Goal: Navigation & Orientation: Find specific page/section

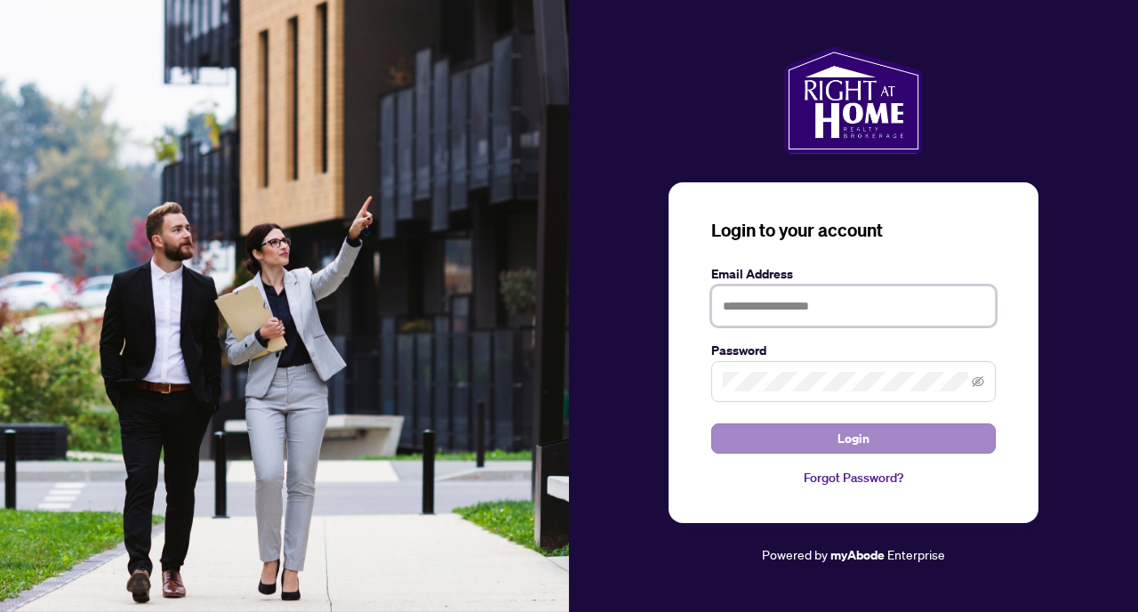
type input "**********"
click at [847, 446] on span "Login" at bounding box center [854, 438] width 32 height 28
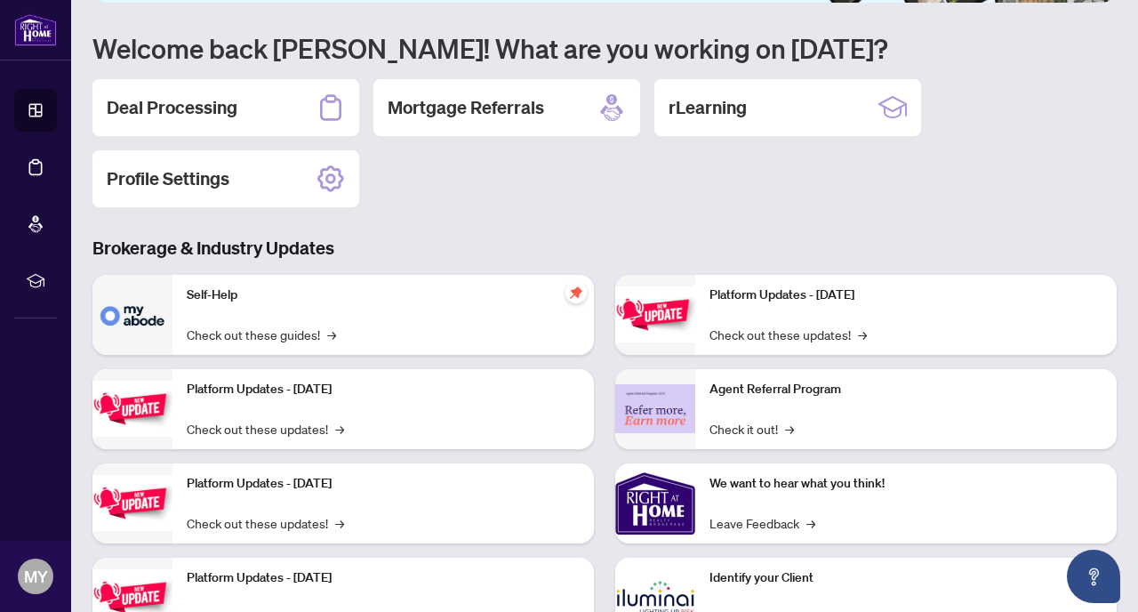
scroll to position [204, 0]
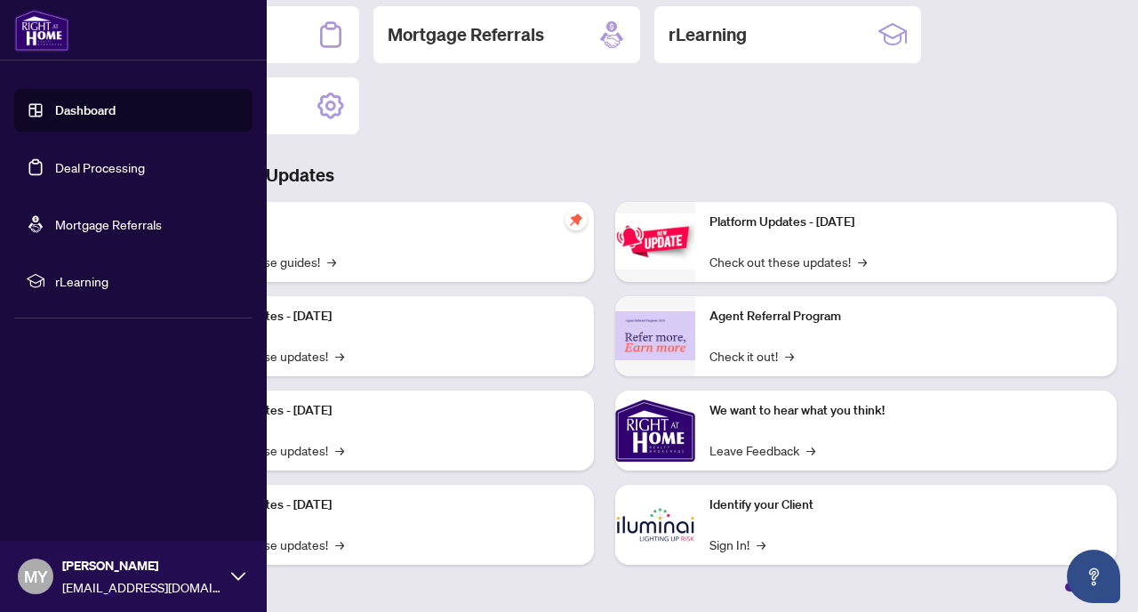
click at [91, 102] on link "Dashboard" at bounding box center [85, 110] width 60 height 16
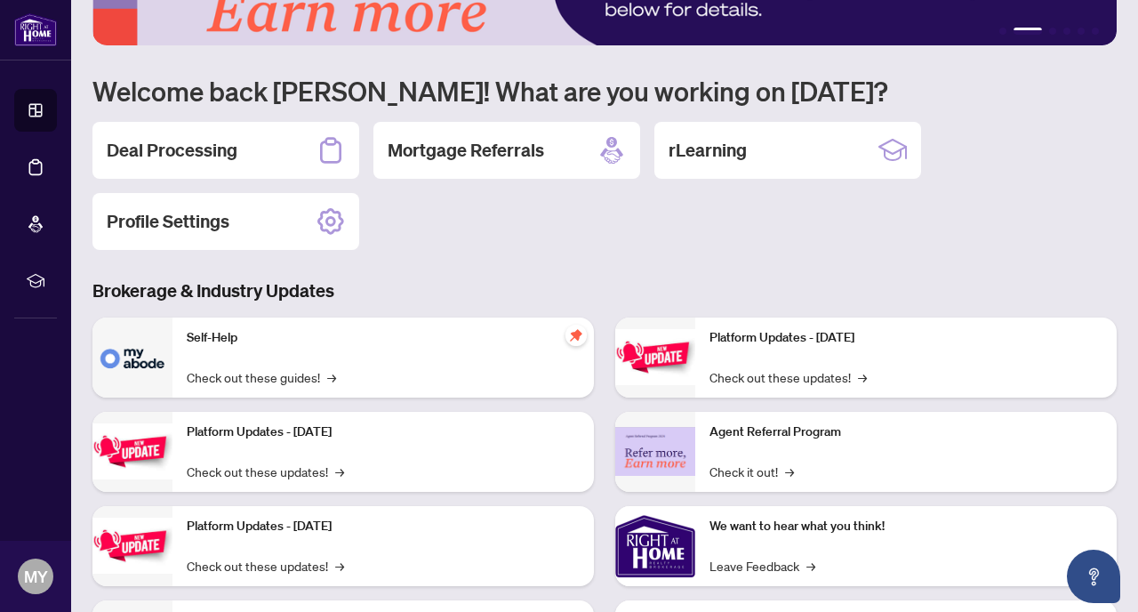
scroll to position [0, 0]
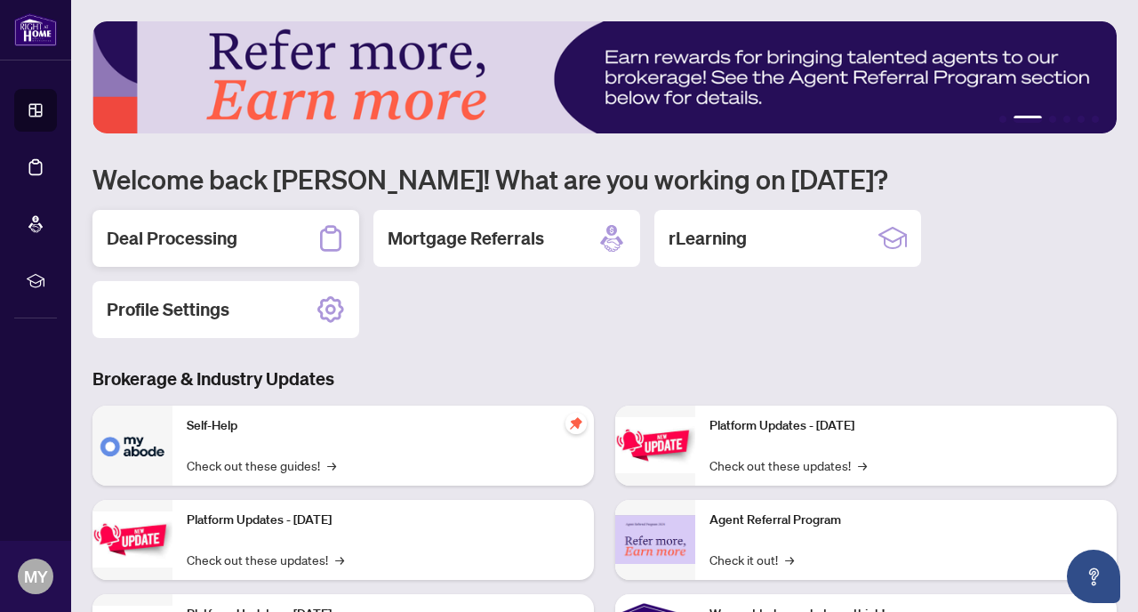
click at [186, 240] on h2 "Deal Processing" at bounding box center [172, 238] width 131 height 25
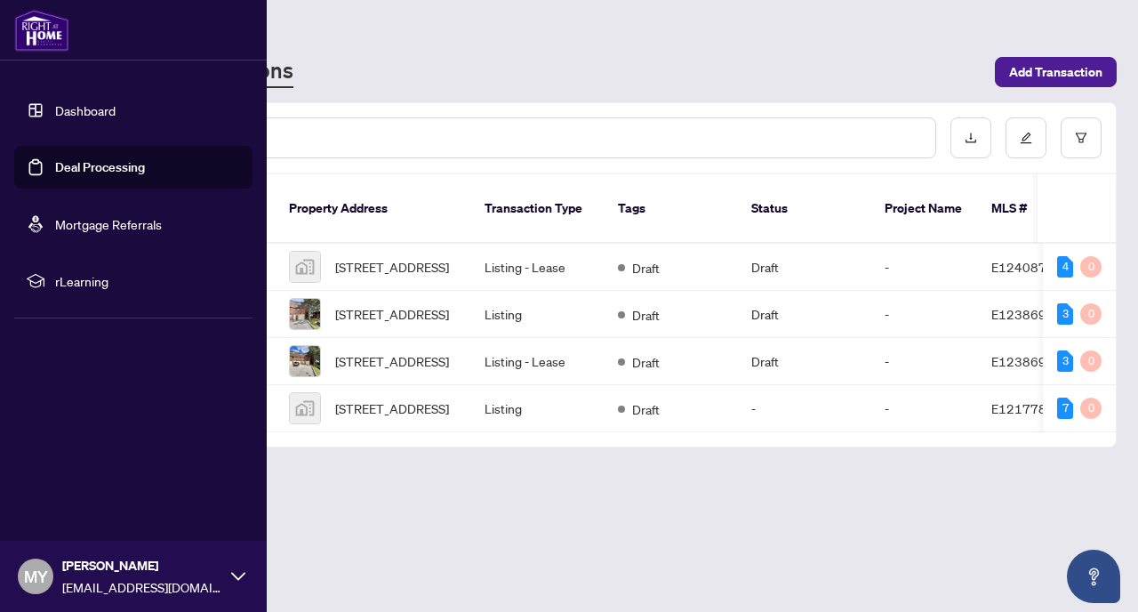
click at [92, 112] on link "Dashboard" at bounding box center [85, 110] width 60 height 16
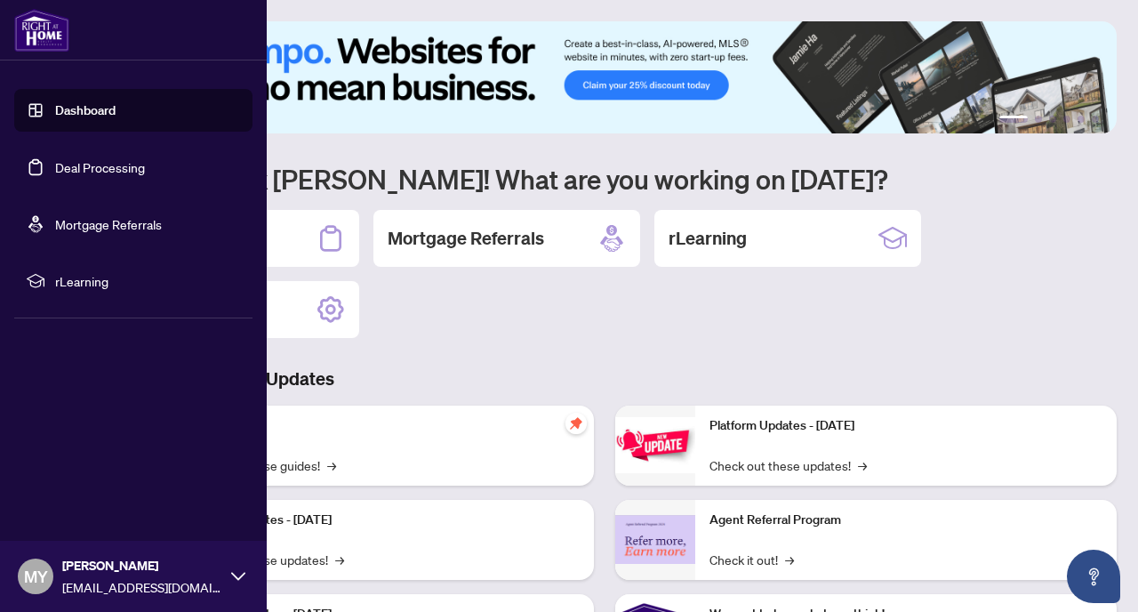
click at [96, 285] on span "rLearning" at bounding box center [147, 281] width 185 height 20
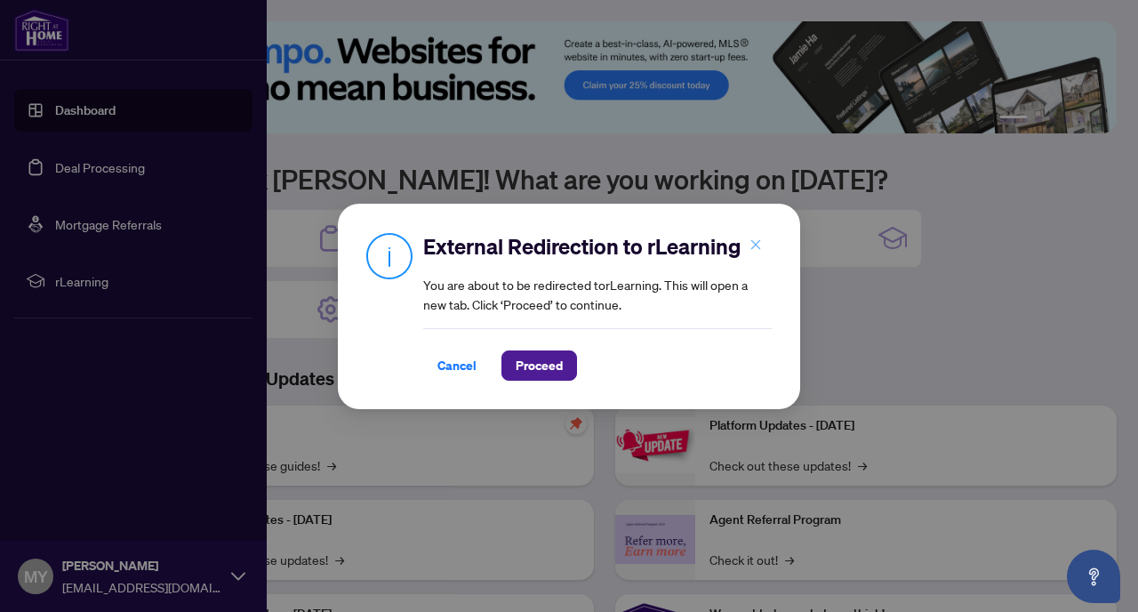
click at [756, 244] on icon "close" at bounding box center [756, 245] width 10 height 10
